Goal: Transaction & Acquisition: Purchase product/service

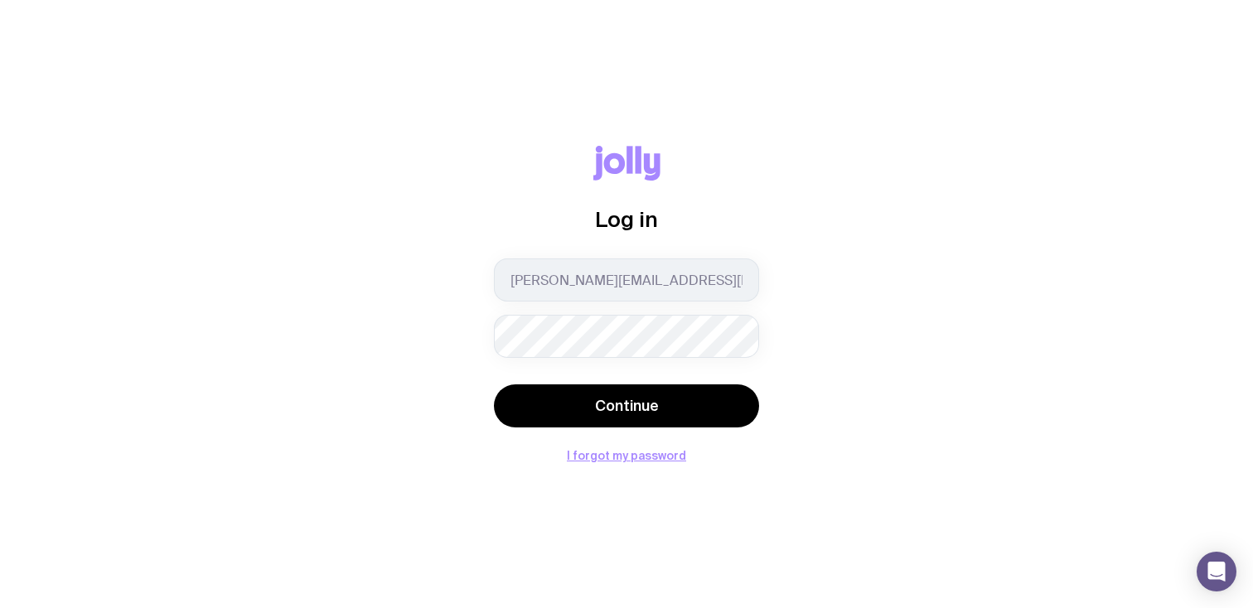
click at [572, 310] on div "[PERSON_NAME][EMAIL_ADDRESS][PERSON_NAME][DOMAIN_NAME]" at bounding box center [626, 307] width 265 height 99
click at [569, 313] on div "[PERSON_NAME][EMAIL_ADDRESS][PERSON_NAME][DOMAIN_NAME]" at bounding box center [626, 307] width 265 height 99
click at [581, 463] on div "Log in [PERSON_NAME][EMAIL_ADDRESS][PERSON_NAME][DOMAIN_NAME] Continue I forgot…" at bounding box center [626, 304] width 1253 height 608
click at [611, 456] on button "I forgot my password" at bounding box center [626, 455] width 119 height 13
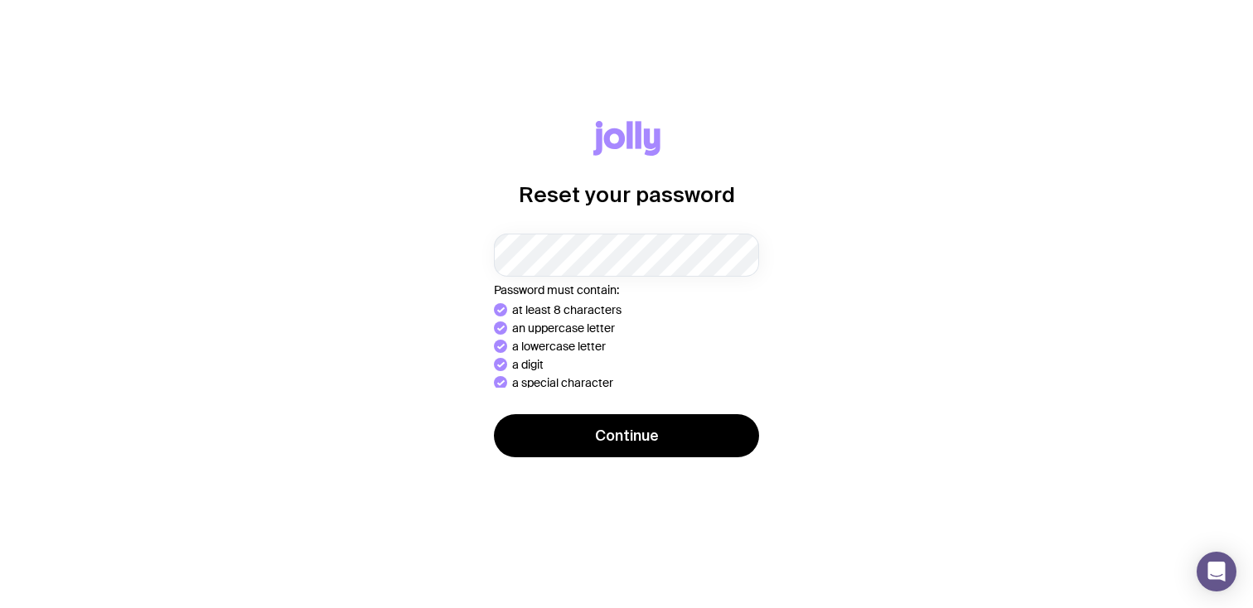
click at [639, 409] on form "Password must contain: at least 8 characters an uppercase letter a lowercase le…" at bounding box center [626, 347] width 265 height 227
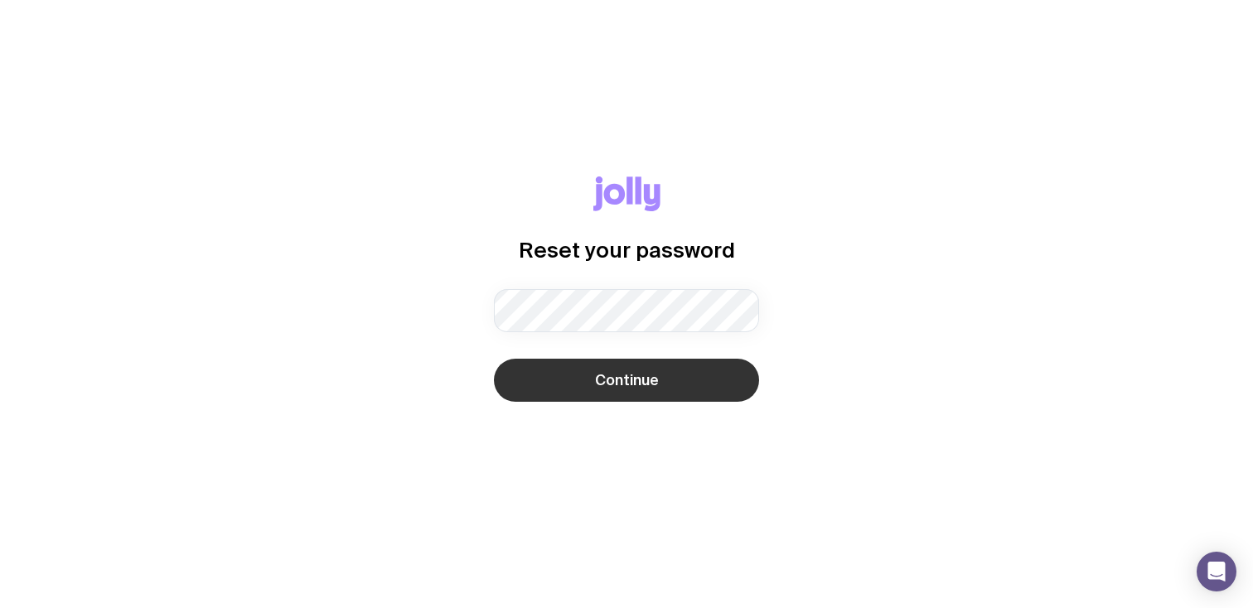
click at [600, 374] on span "Continue" at bounding box center [627, 380] width 64 height 20
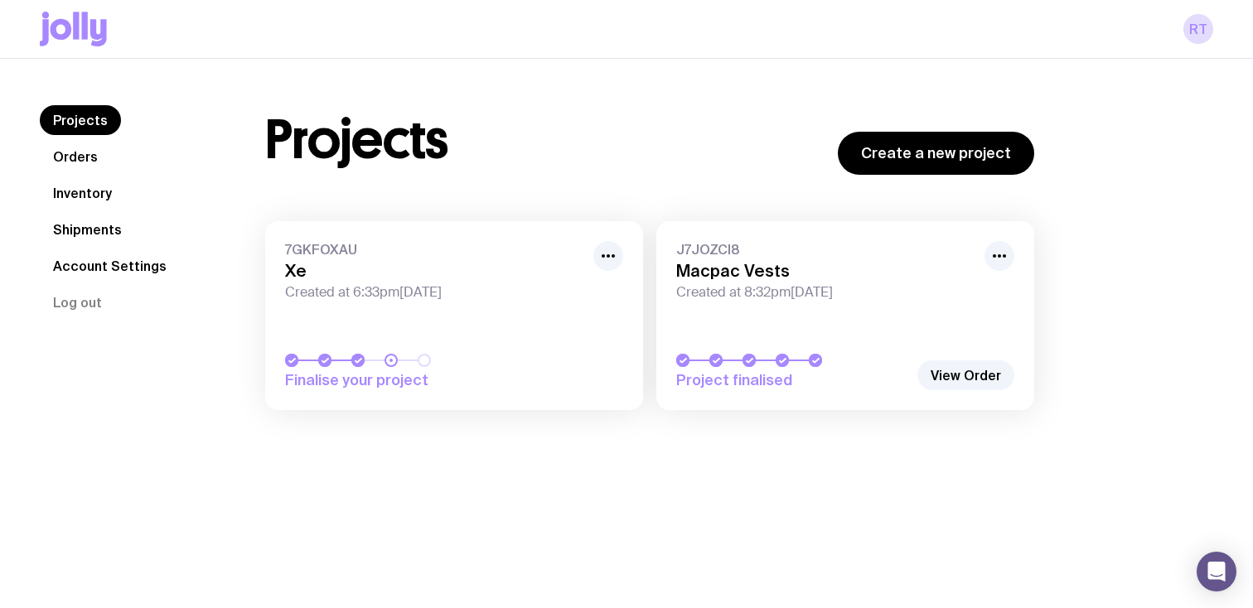
click at [540, 374] on div "Finalise your project" at bounding box center [454, 372] width 338 height 36
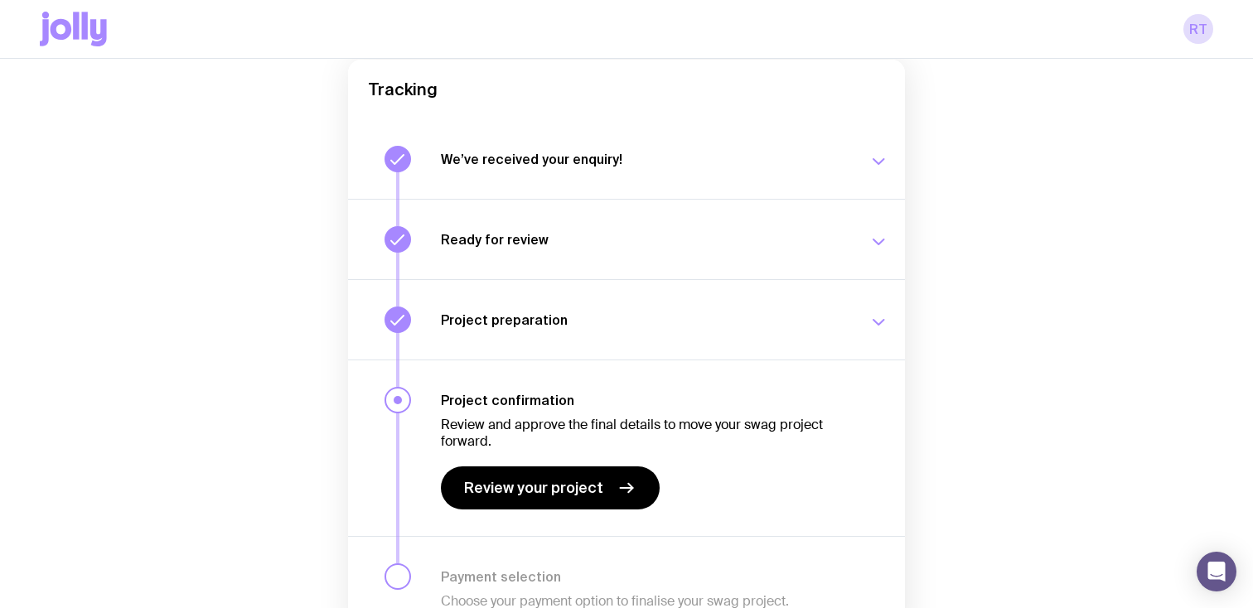
scroll to position [210, 0]
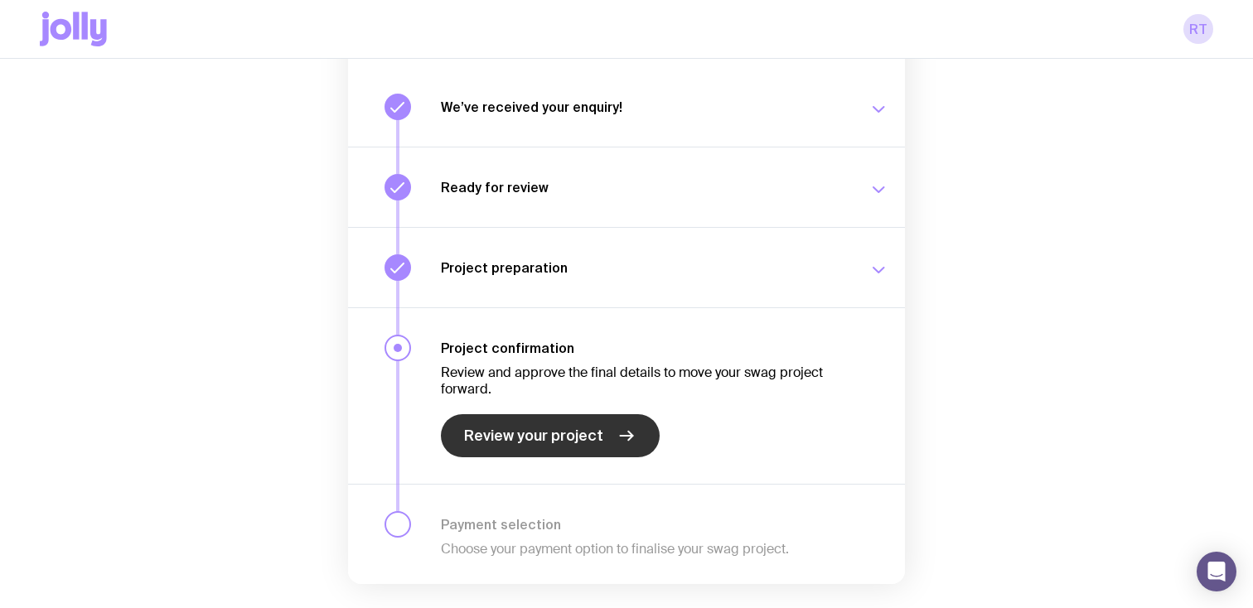
click at [538, 435] on span "Review your project" at bounding box center [533, 436] width 139 height 20
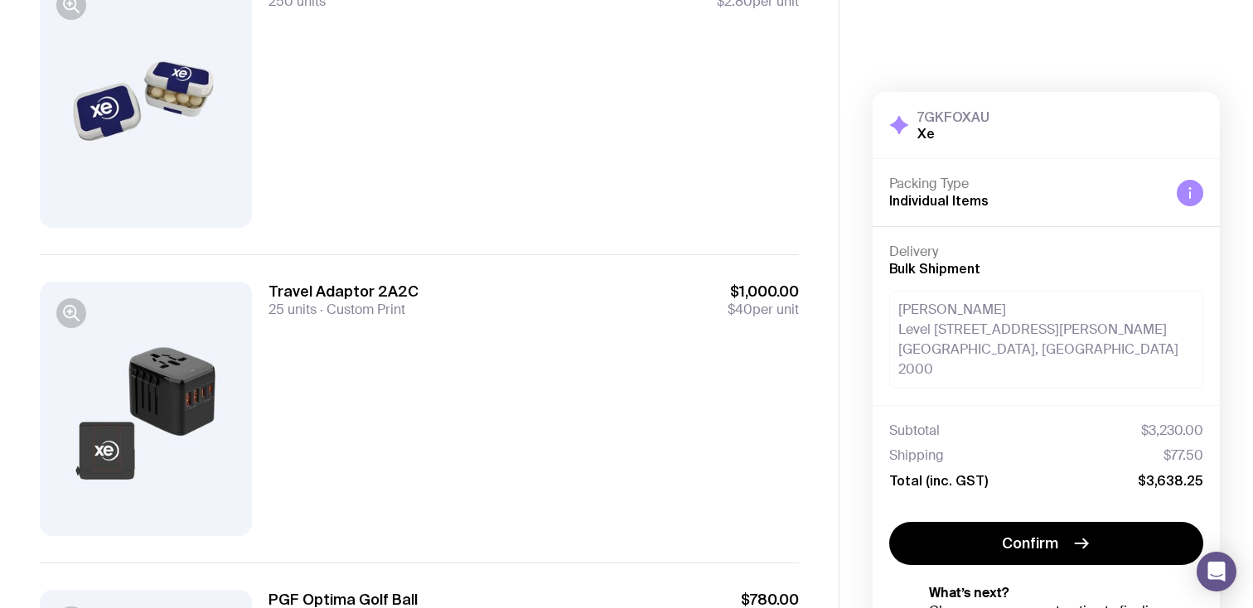
scroll to position [99, 0]
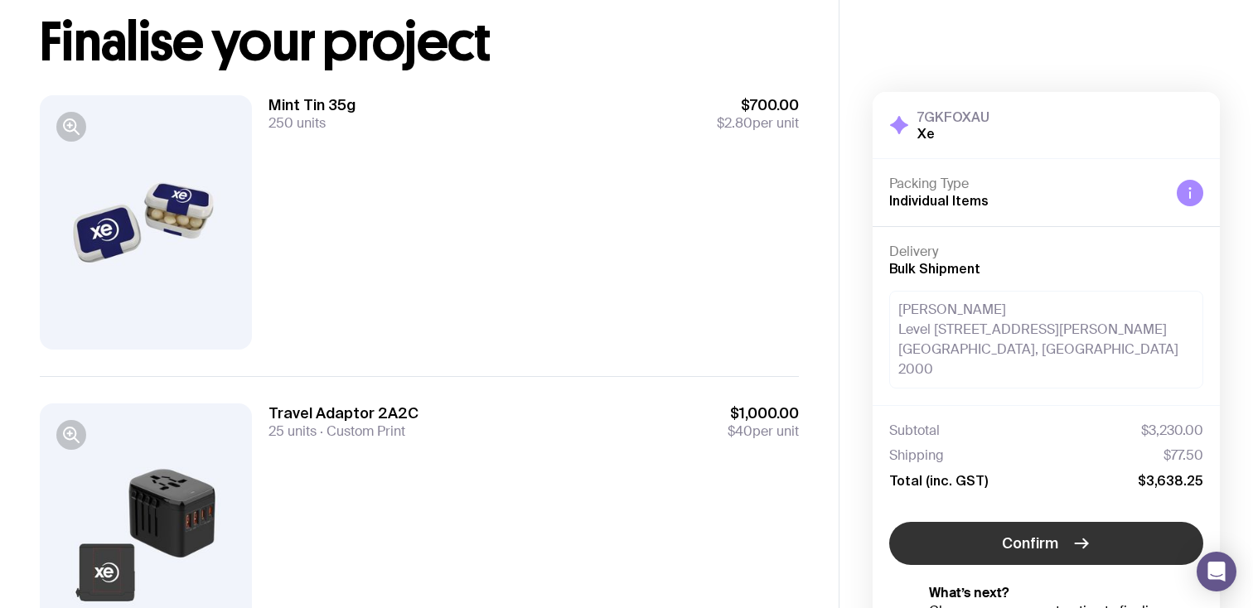
click at [1007, 534] on span "Confirm" at bounding box center [1030, 544] width 56 height 20
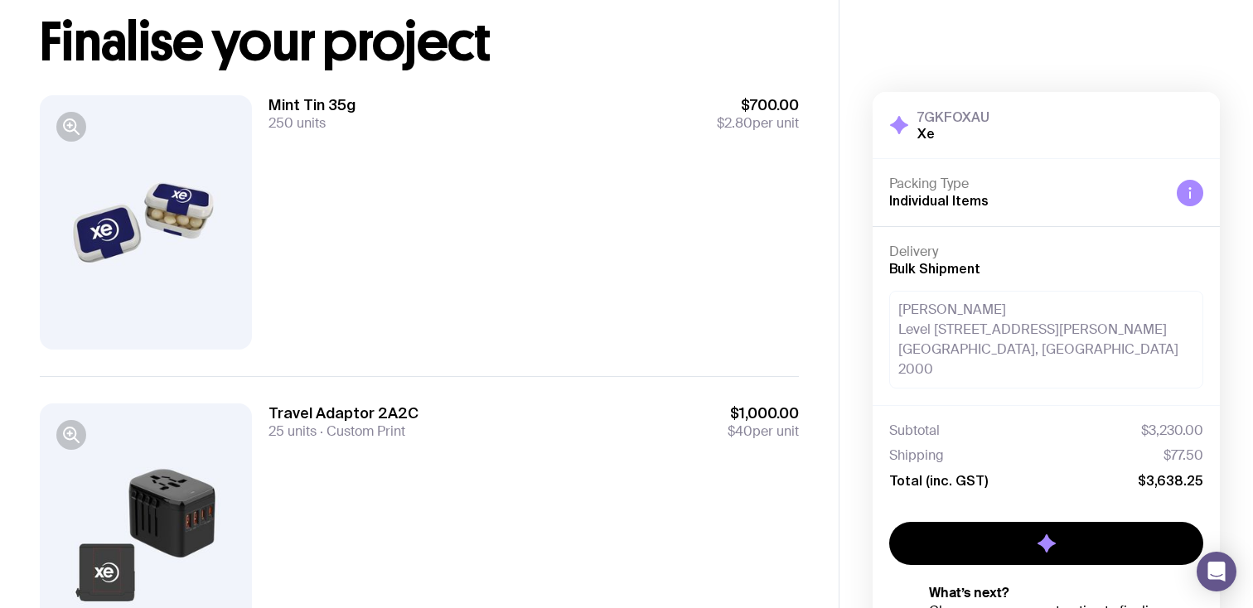
scroll to position [81, 0]
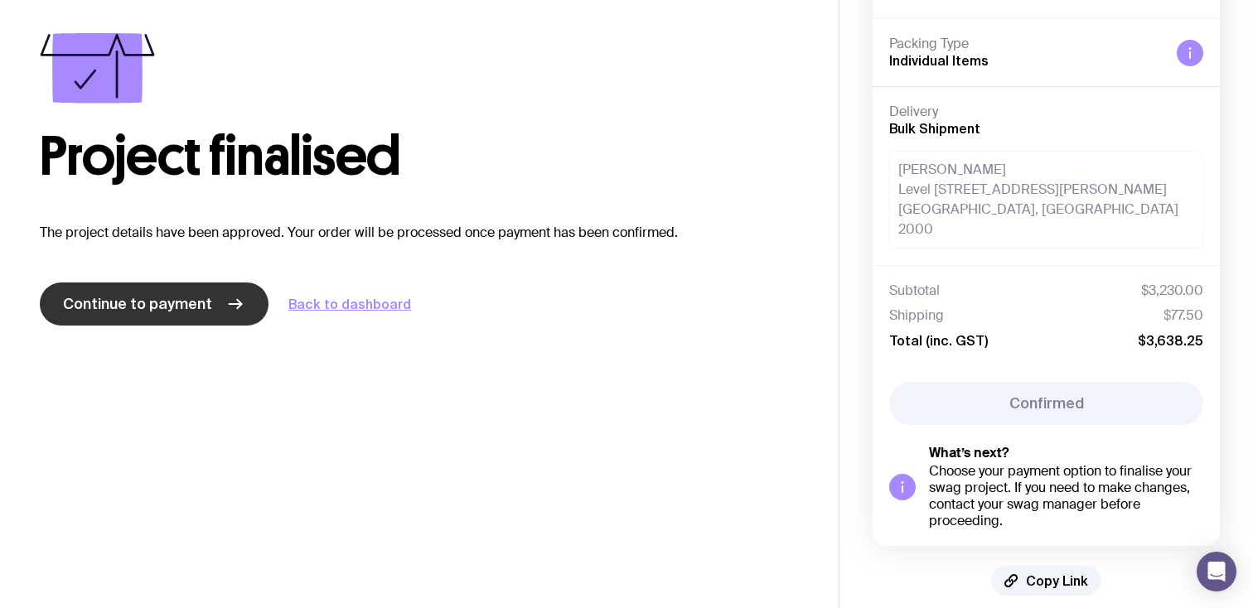
click at [170, 315] on link "Continue to payment" at bounding box center [154, 303] width 229 height 43
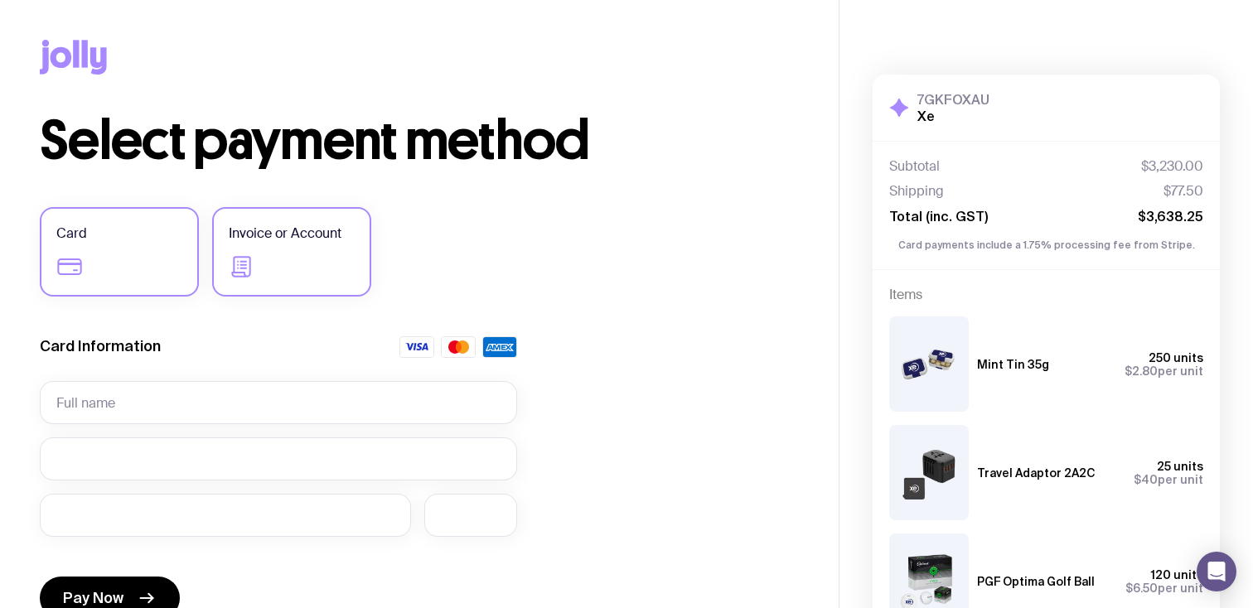
click at [273, 273] on label "Invoice or Account" at bounding box center [291, 251] width 159 height 89
click at [0, 0] on input "Invoice or Account" at bounding box center [0, 0] width 0 height 0
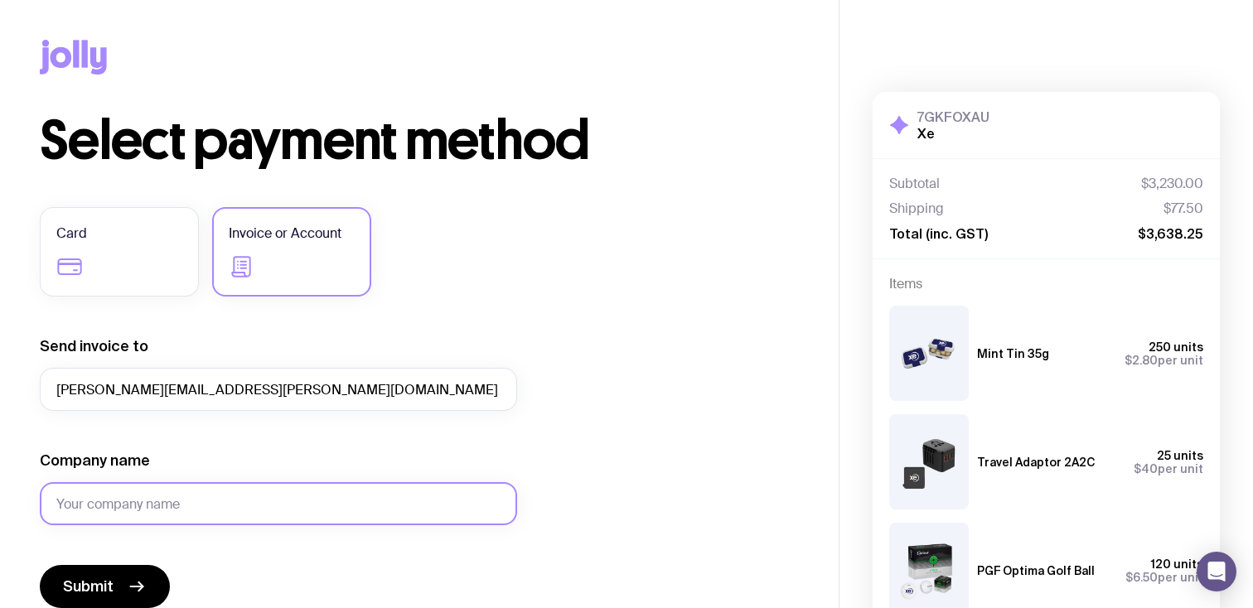
click at [253, 502] on input "Company name" at bounding box center [278, 503] width 477 height 43
type input "Xe"
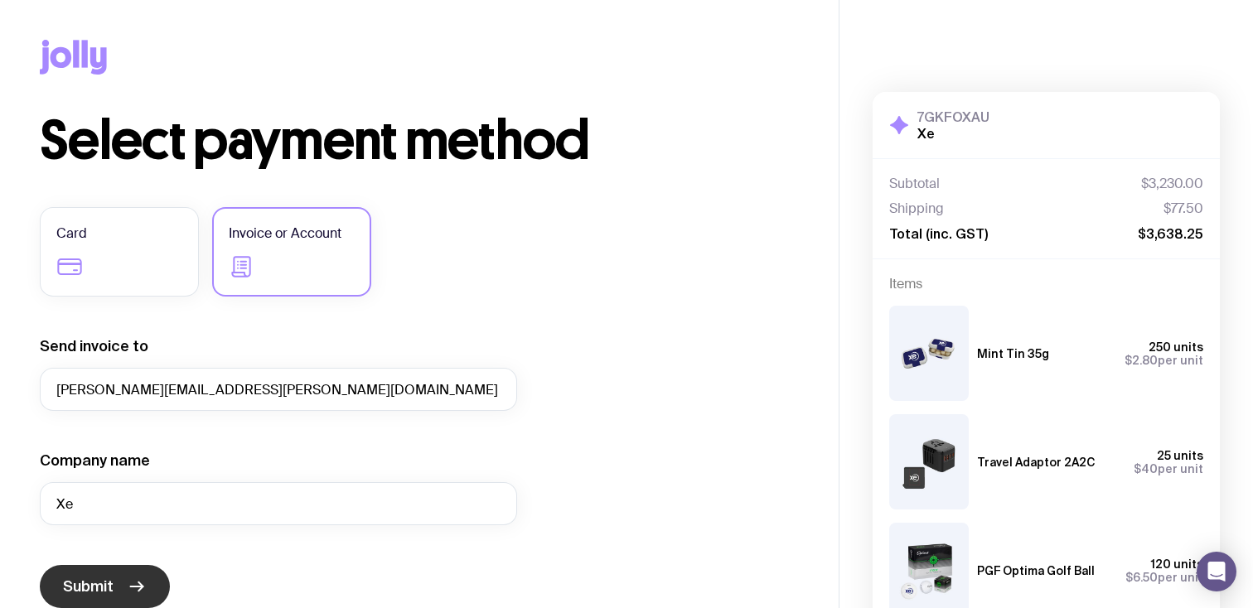
click at [114, 593] on button "Submit" at bounding box center [105, 586] width 130 height 43
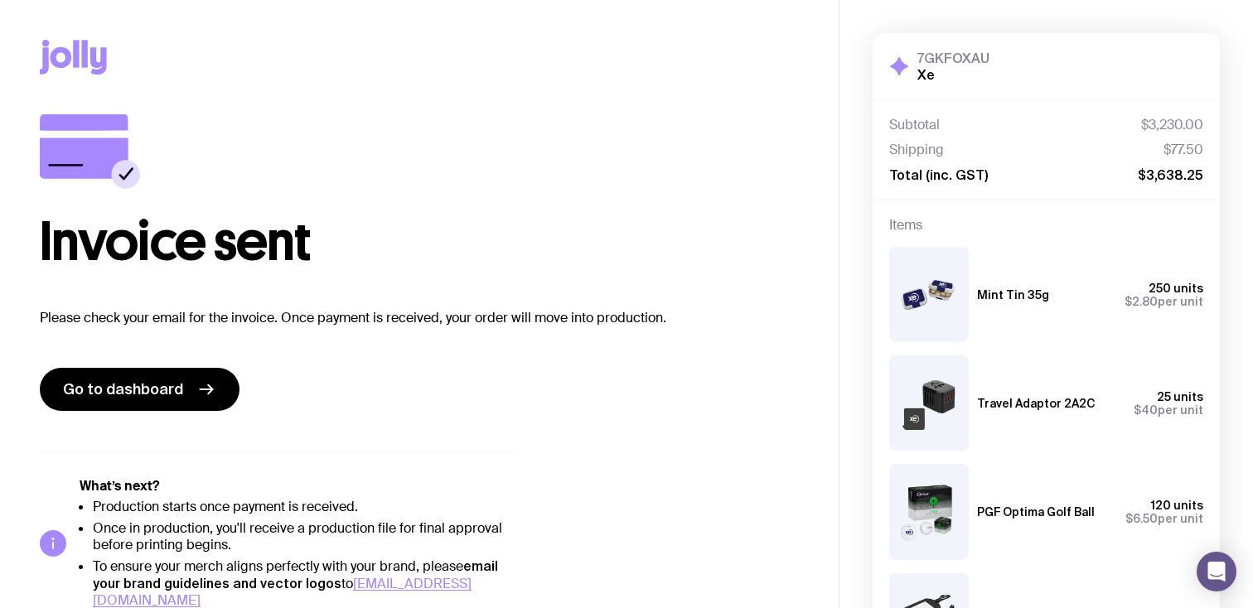
click at [911, 274] on img at bounding box center [929, 294] width 80 height 95
click at [174, 395] on span "Go to dashboard" at bounding box center [123, 389] width 120 height 20
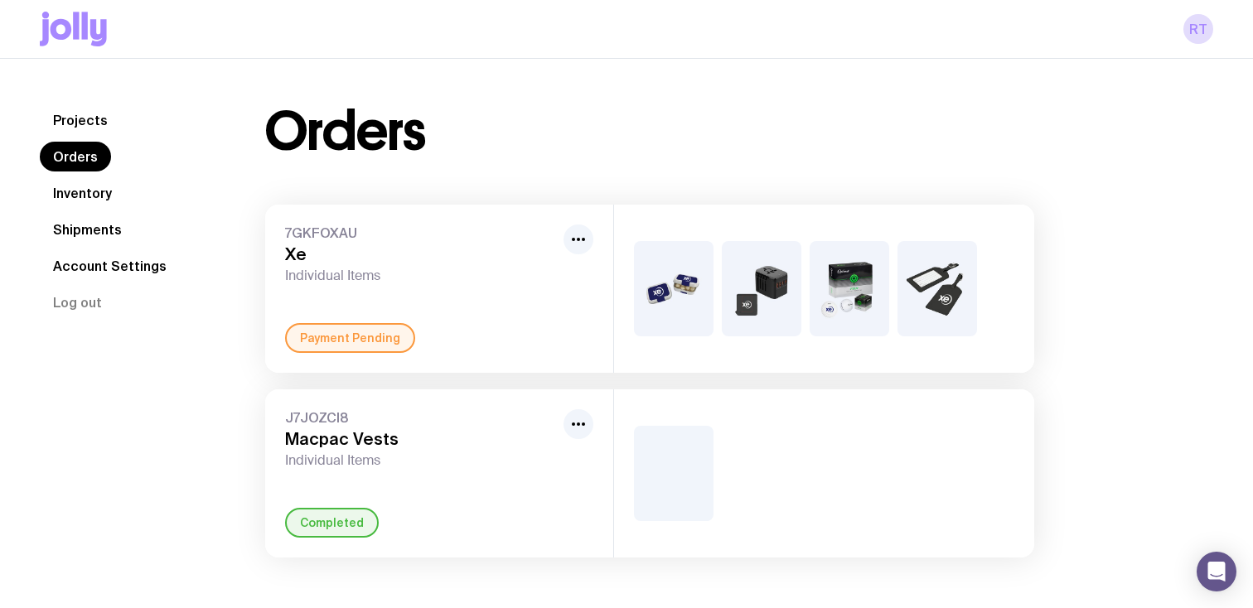
scroll to position [59, 0]
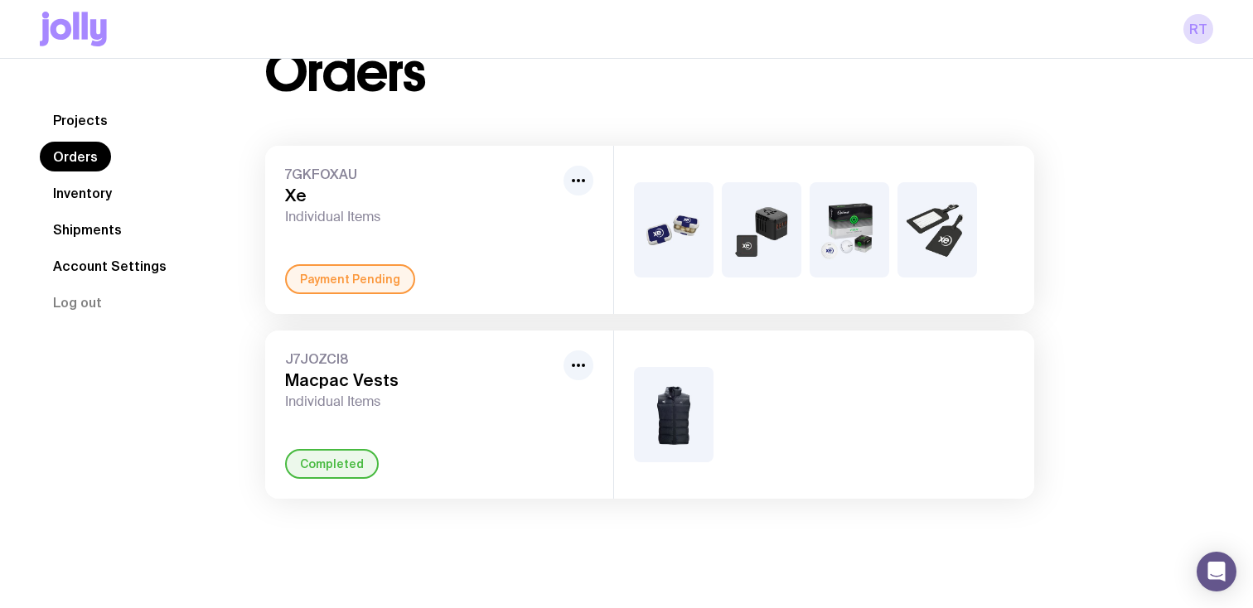
click at [563, 190] on div at bounding box center [578, 196] width 30 height 60
click at [571, 187] on icon "button" at bounding box center [578, 181] width 20 height 20
click at [764, 208] on img at bounding box center [762, 229] width 80 height 95
click at [797, 240] on img at bounding box center [762, 229] width 80 height 95
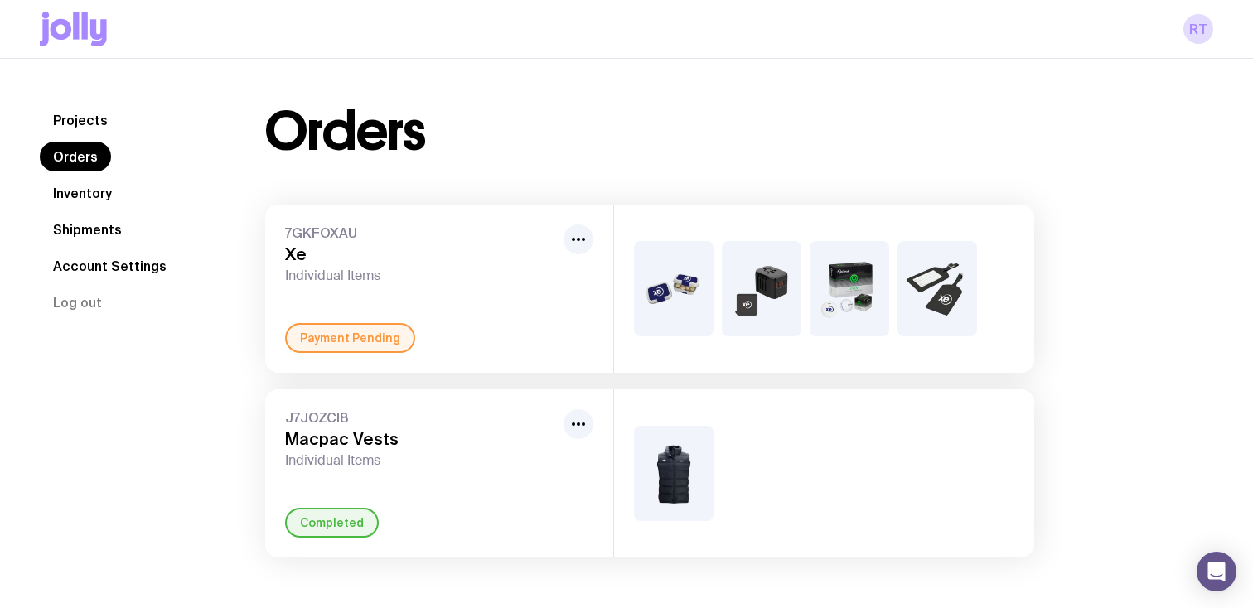
click at [393, 325] on div "Payment Pending" at bounding box center [350, 338] width 130 height 30
click at [753, 323] on img at bounding box center [762, 288] width 80 height 95
click at [1026, 343] on div at bounding box center [824, 289] width 420 height 168
click at [989, 333] on div at bounding box center [824, 289] width 420 height 168
